Goal: Task Accomplishment & Management: Manage account settings

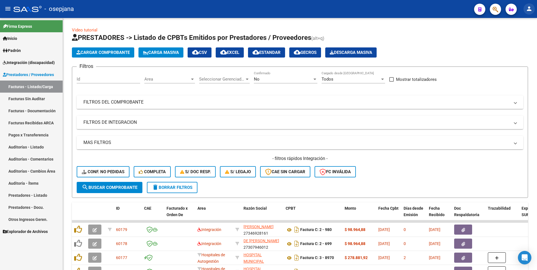
click at [527, 12] on mat-icon "person" at bounding box center [529, 8] width 7 height 7
click at [509, 37] on mat-icon "exit_to_app" at bounding box center [508, 36] width 7 height 7
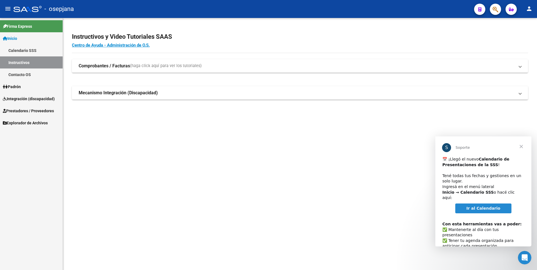
click at [519, 144] on span "Cerrar" at bounding box center [521, 146] width 20 height 20
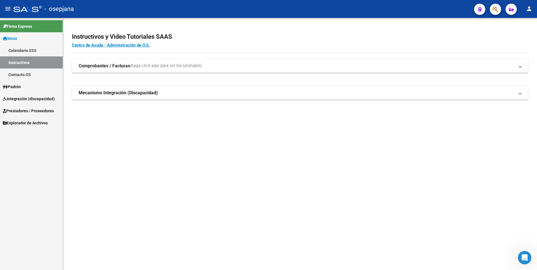
click at [19, 97] on span "Integración (discapacidad)" at bounding box center [29, 99] width 52 height 6
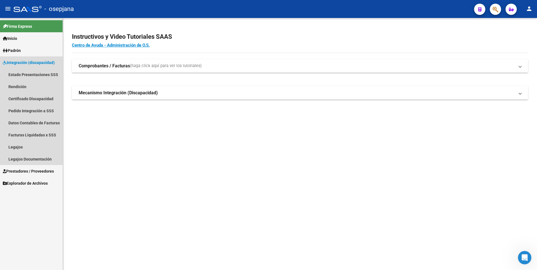
click at [49, 63] on span "Integración (discapacidad)" at bounding box center [29, 63] width 52 height 6
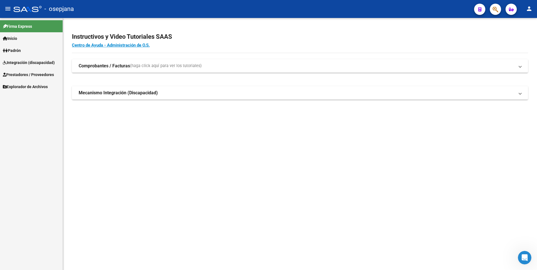
click at [49, 63] on span "Integración (discapacidad)" at bounding box center [29, 63] width 52 height 6
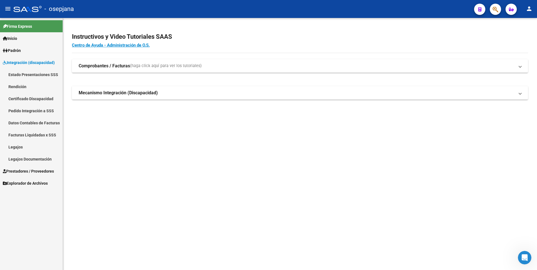
click at [26, 170] on span "Prestadores / Proveedores" at bounding box center [28, 171] width 51 height 6
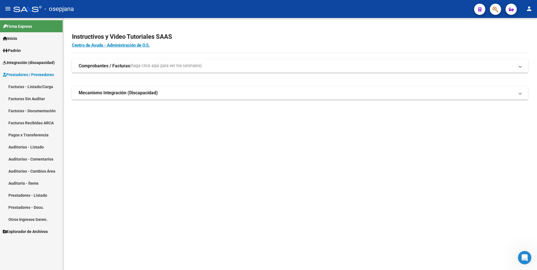
click at [32, 86] on link "Facturas - Listado/Carga" at bounding box center [31, 87] width 63 height 12
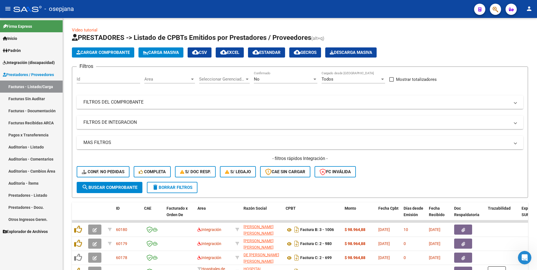
click at [21, 61] on span "Integración (discapacidad)" at bounding box center [29, 63] width 52 height 6
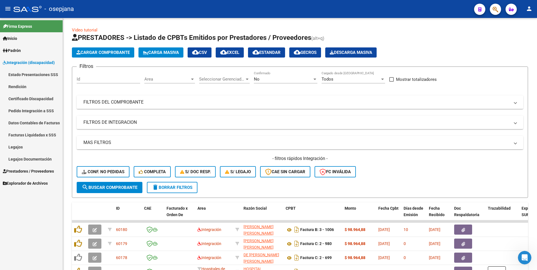
click at [22, 148] on link "Legajos" at bounding box center [31, 147] width 63 height 12
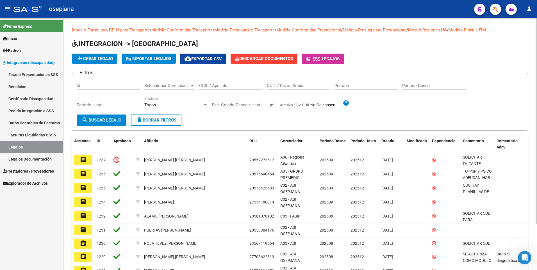
click at [210, 81] on div "CUIL / Apellido" at bounding box center [230, 84] width 63 height 12
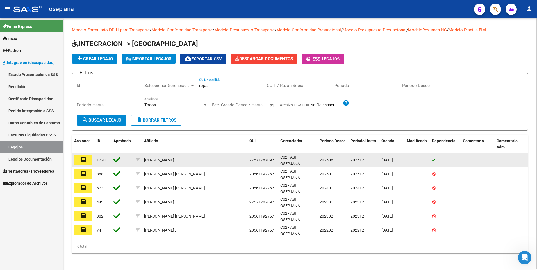
type input "rojas"
click at [80, 154] on datatable-body-cell "assignment" at bounding box center [83, 160] width 22 height 14
click at [81, 160] on mat-icon "assignment" at bounding box center [83, 159] width 7 height 7
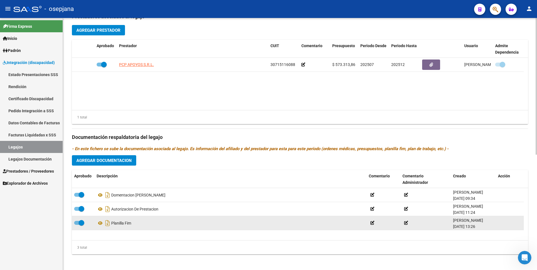
scroll to position [213, 0]
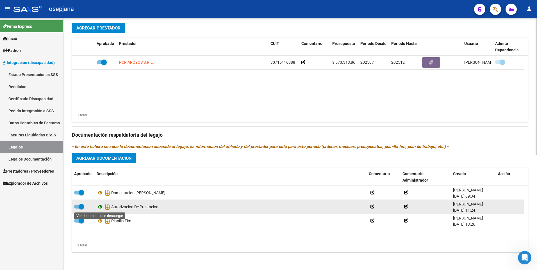
click at [101, 207] on icon at bounding box center [100, 207] width 7 height 7
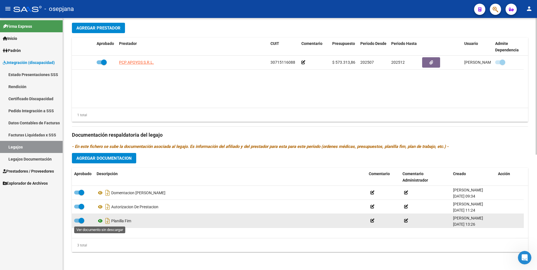
click at [101, 221] on icon at bounding box center [100, 221] width 7 height 7
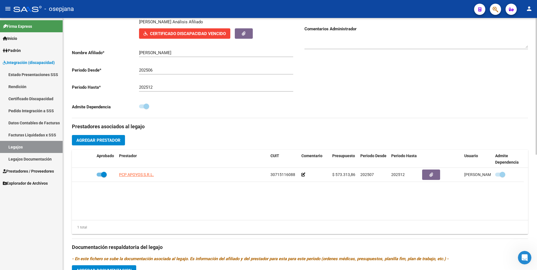
scroll to position [0, 0]
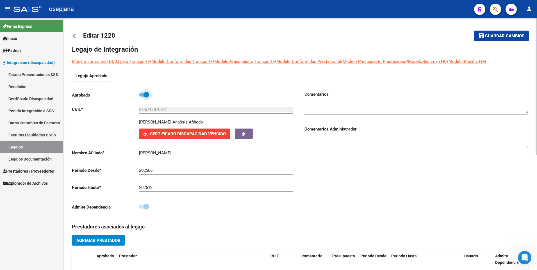
click at [146, 96] on span at bounding box center [146, 95] width 6 height 6
click at [142, 97] on input "checkbox" at bounding box center [142, 97] width 0 height 0
checkbox input "false"
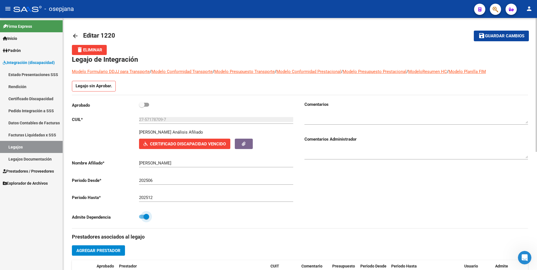
click at [148, 217] on span at bounding box center [146, 217] width 6 height 6
click at [142, 219] on input "checkbox" at bounding box center [142, 219] width 0 height 0
checkbox input "false"
click at [141, 108] on label at bounding box center [144, 104] width 10 height 7
click at [142, 107] on input "checkbox" at bounding box center [142, 107] width 0 height 0
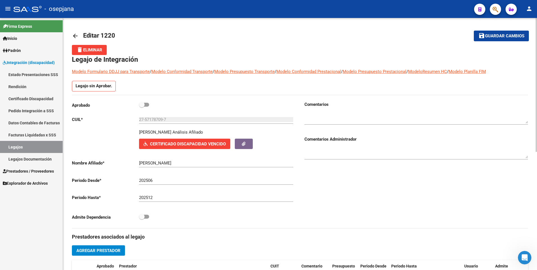
checkbox input "true"
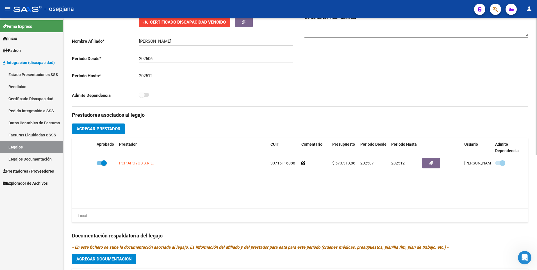
scroll to position [112, 0]
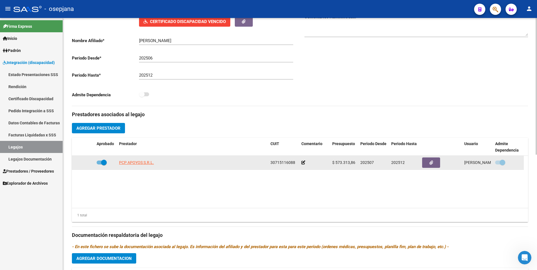
click at [103, 165] on span at bounding box center [104, 163] width 6 height 6
click at [99, 165] on input "checkbox" at bounding box center [99, 165] width 0 height 0
checkbox input "false"
click at [502, 162] on span at bounding box center [503, 163] width 6 height 6
click at [498, 165] on input "checkbox" at bounding box center [498, 165] width 0 height 0
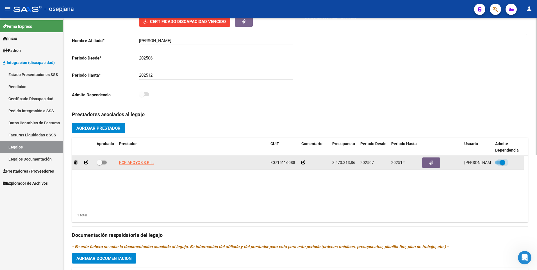
checkbox input "false"
click at [101, 161] on span at bounding box center [100, 163] width 6 height 6
click at [99, 165] on input "checkbox" at bounding box center [99, 165] width 0 height 0
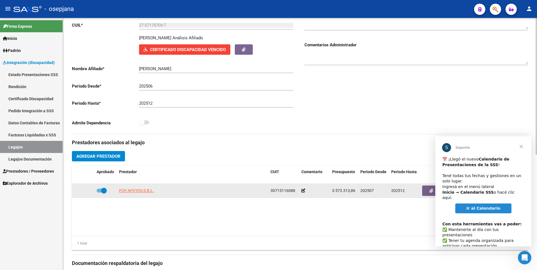
scroll to position [0, 0]
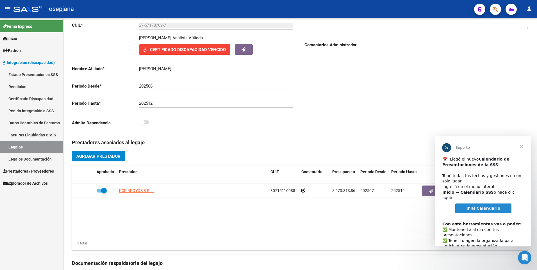
click at [520, 142] on span "Cerrar" at bounding box center [521, 146] width 20 height 20
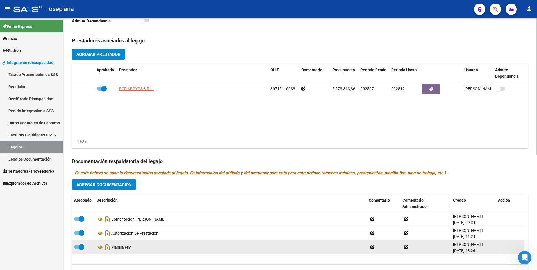
scroll to position [128, 0]
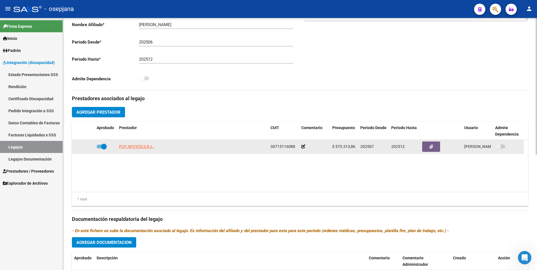
click at [103, 149] on span at bounding box center [104, 147] width 6 height 6
click at [99, 149] on input "checkbox" at bounding box center [99, 149] width 0 height 0
checkbox input "false"
click at [493, 147] on datatable-body-cell at bounding box center [508, 147] width 31 height 14
click at [500, 148] on span at bounding box center [498, 147] width 6 height 6
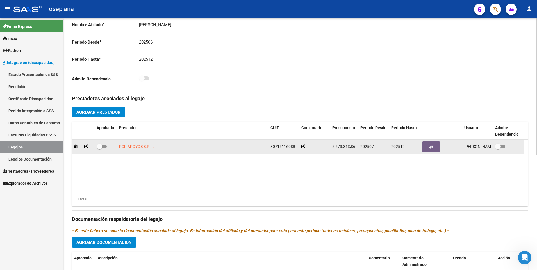
click at [498, 149] on input "checkbox" at bounding box center [498, 149] width 0 height 0
checkbox input "true"
click at [103, 147] on span at bounding box center [102, 147] width 10 height 4
click at [99, 149] on input "checkbox" at bounding box center [99, 149] width 0 height 0
checkbox input "true"
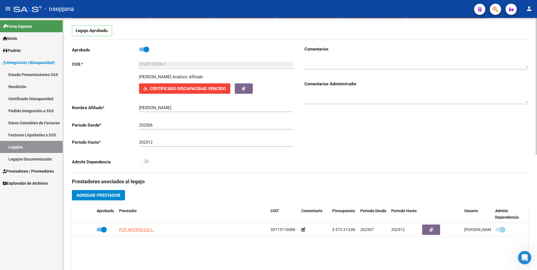
scroll to position [44, 0]
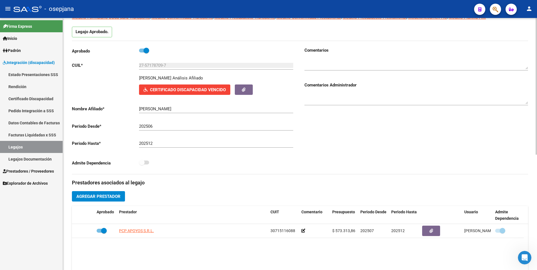
click at [145, 164] on span at bounding box center [144, 163] width 10 height 4
click at [146, 53] on label at bounding box center [144, 50] width 10 height 7
click at [142, 53] on input "checkbox" at bounding box center [142, 53] width 0 height 0
checkbox input "false"
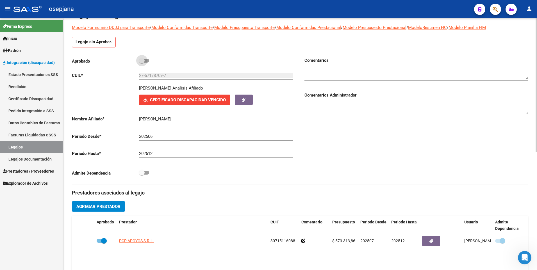
scroll to position [54, 0]
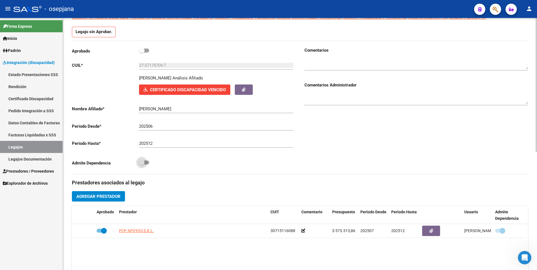
click at [146, 162] on span at bounding box center [144, 163] width 10 height 4
click at [142, 165] on input "checkbox" at bounding box center [142, 165] width 0 height 0
checkbox input "true"
click at [141, 49] on span at bounding box center [142, 51] width 6 height 6
click at [142, 53] on input "checkbox" at bounding box center [142, 53] width 0 height 0
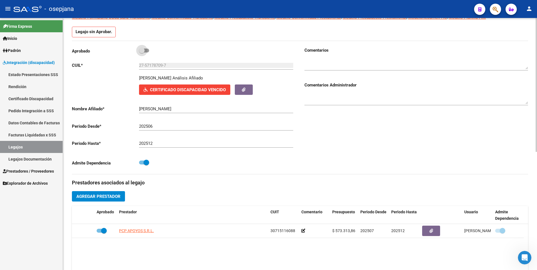
checkbox input "true"
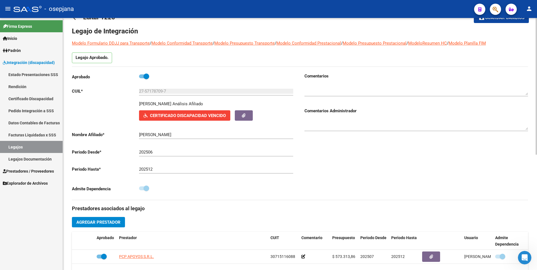
scroll to position [0, 0]
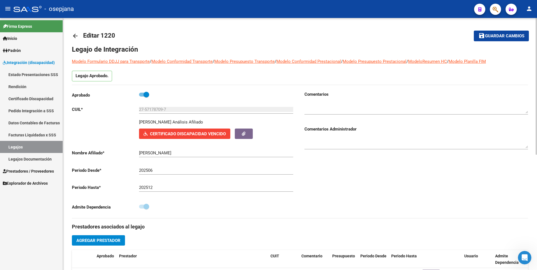
click at [505, 38] on span "Guardar cambios" at bounding box center [504, 36] width 39 height 5
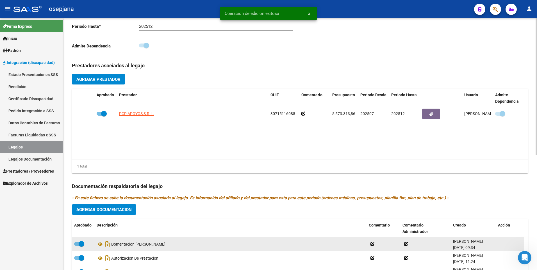
scroll to position [213, 0]
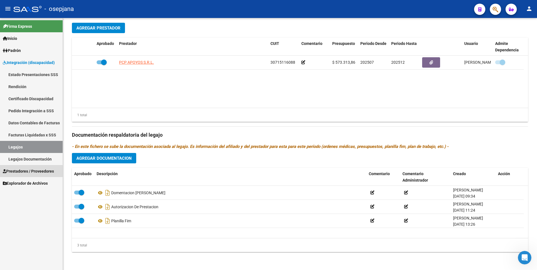
click at [33, 170] on span "Prestadores / Proveedores" at bounding box center [28, 171] width 51 height 6
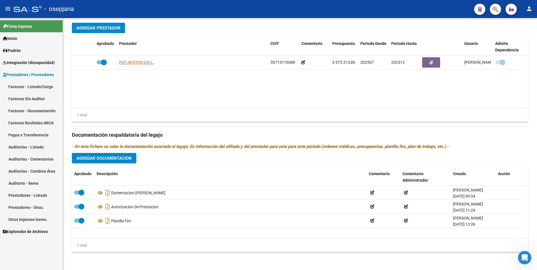
click at [26, 84] on link "Facturas - Listado/Carga" at bounding box center [31, 87] width 63 height 12
drag, startPoint x: 26, startPoint y: 84, endPoint x: 30, endPoint y: 85, distance: 4.0
click at [26, 85] on link "Facturas - Listado/Carga" at bounding box center [31, 87] width 63 height 12
